Goal: Communication & Community: Answer question/provide support

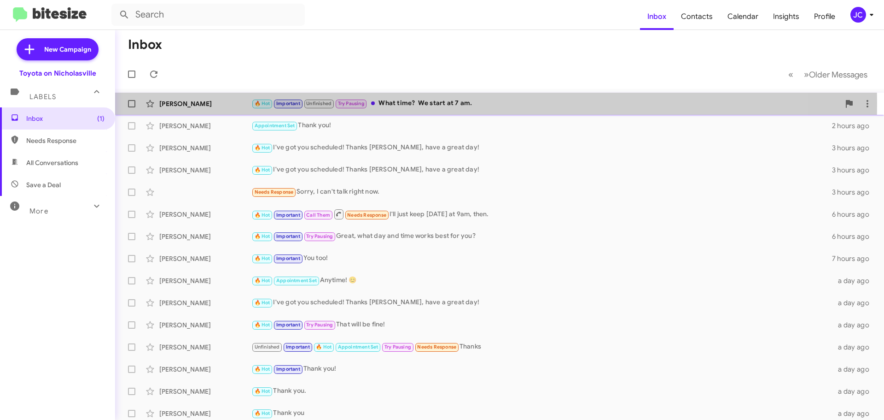
click at [199, 103] on div "[PERSON_NAME]" at bounding box center [205, 103] width 92 height 9
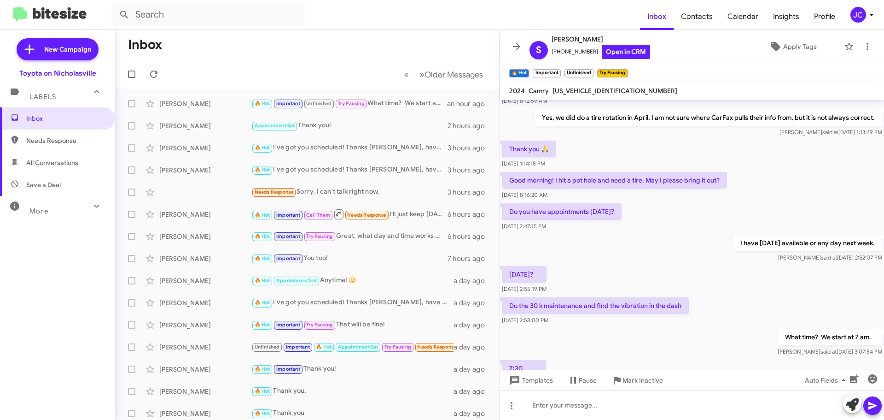
scroll to position [384, 0]
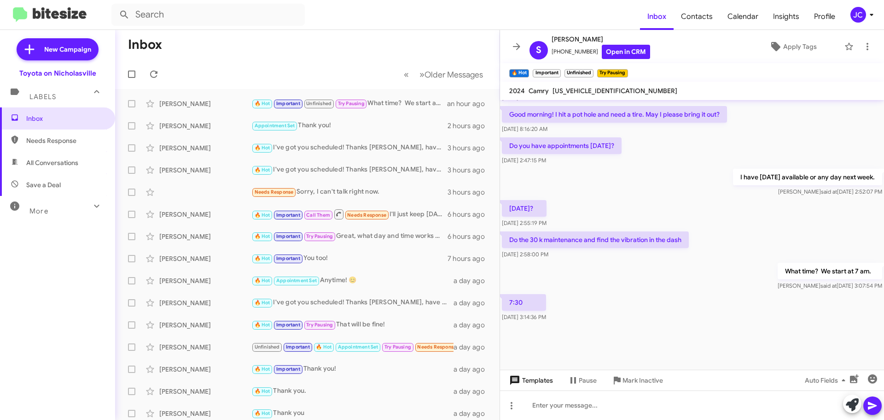
click at [529, 385] on span "Templates" at bounding box center [531, 380] width 46 height 17
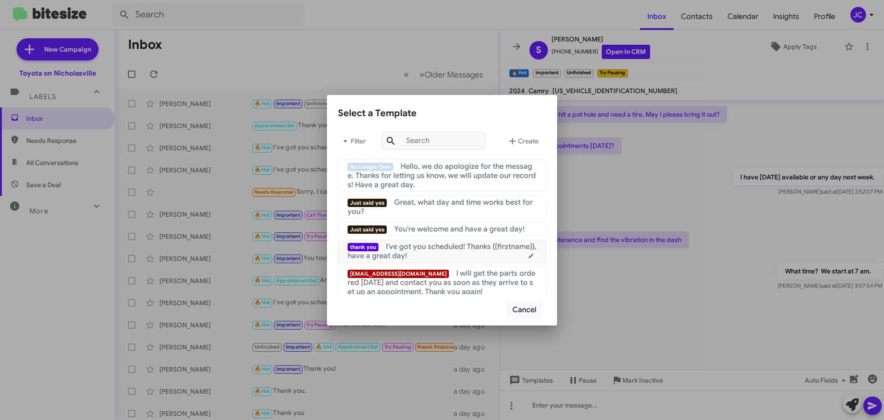
click at [468, 258] on div "thank you I've got you scheduled! Thanks {{firstname}}, have a great day!" at bounding box center [442, 251] width 189 height 18
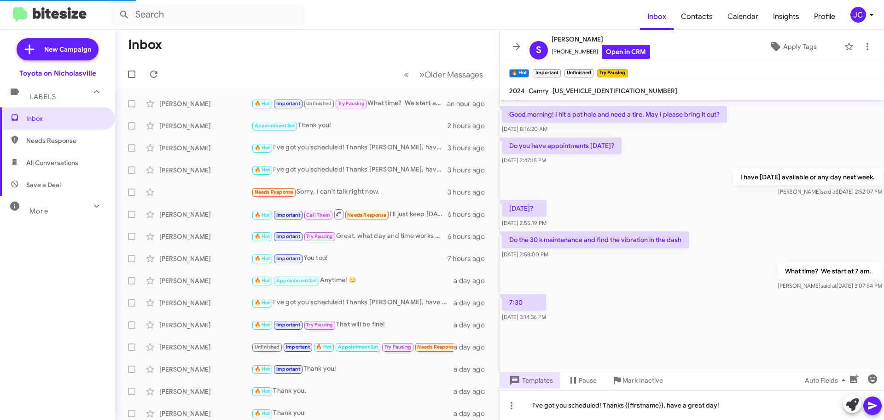
click at [866, 405] on button at bounding box center [873, 405] width 18 height 18
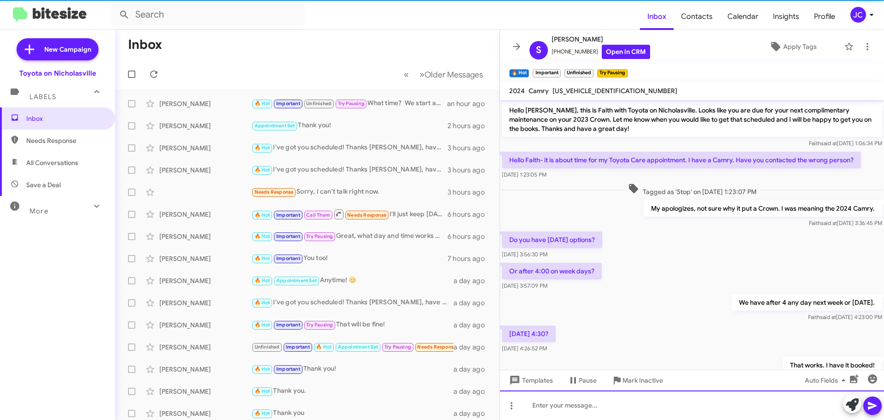
scroll to position [46, 0]
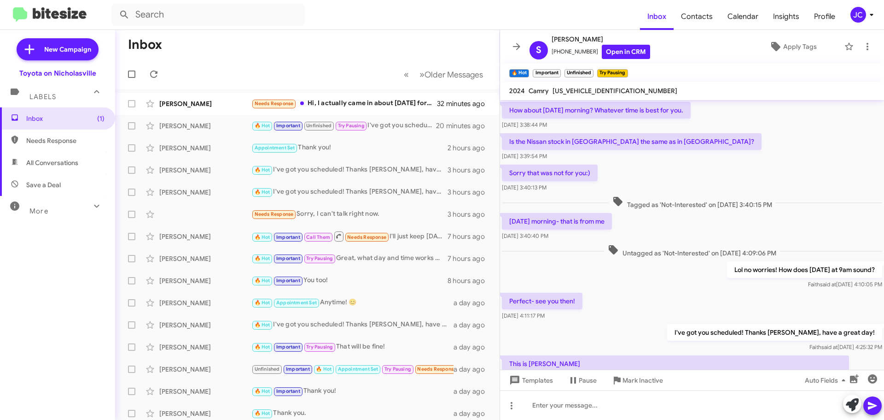
scroll to position [365, 0]
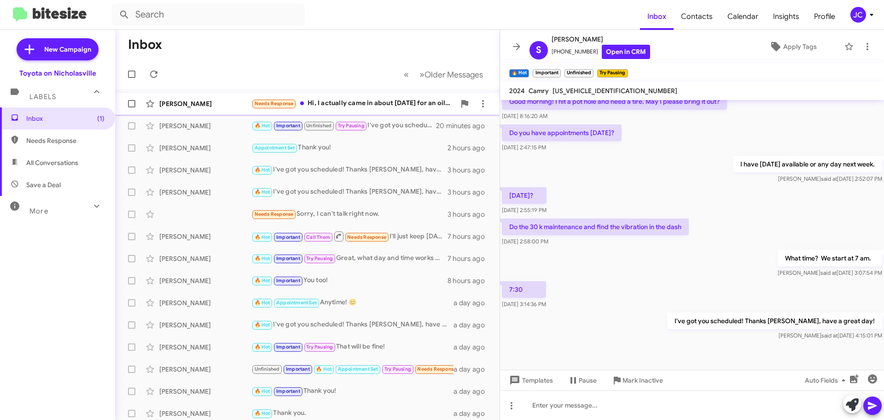
click at [196, 100] on div "Jonathan Whitten" at bounding box center [205, 103] width 92 height 9
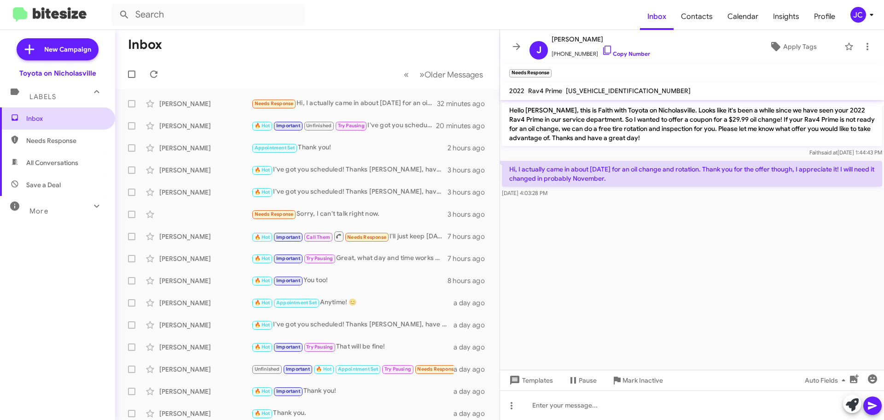
click at [52, 118] on span "Inbox" at bounding box center [65, 118] width 78 height 9
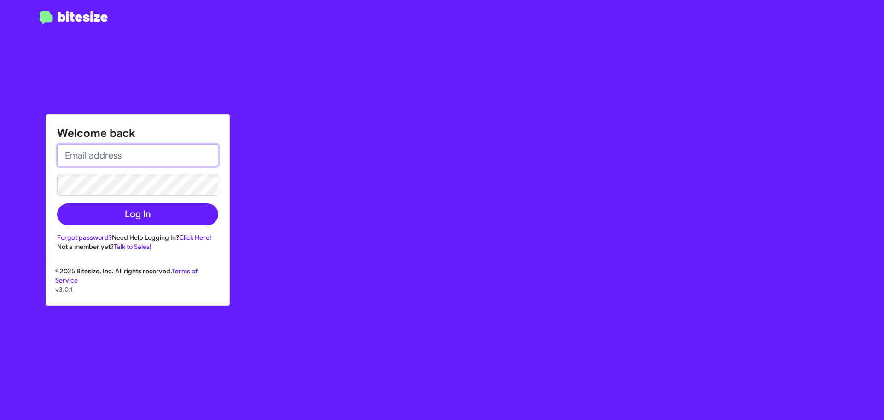
type input "jcummings@tonss.com"
